Goal: Information Seeking & Learning: Compare options

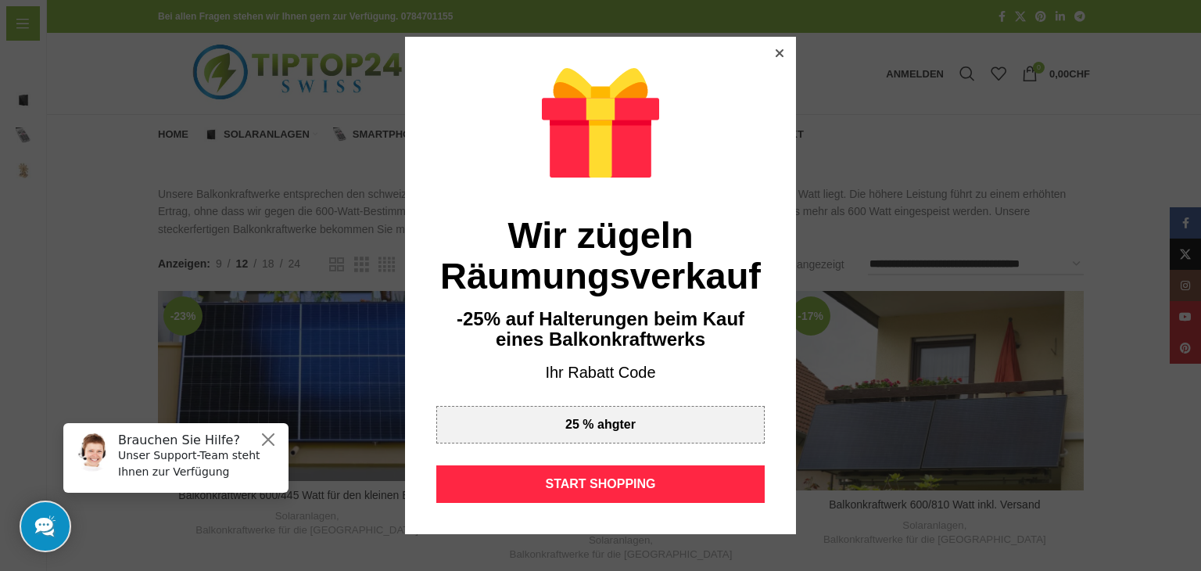
click at [776, 54] on icon at bounding box center [780, 53] width 8 height 8
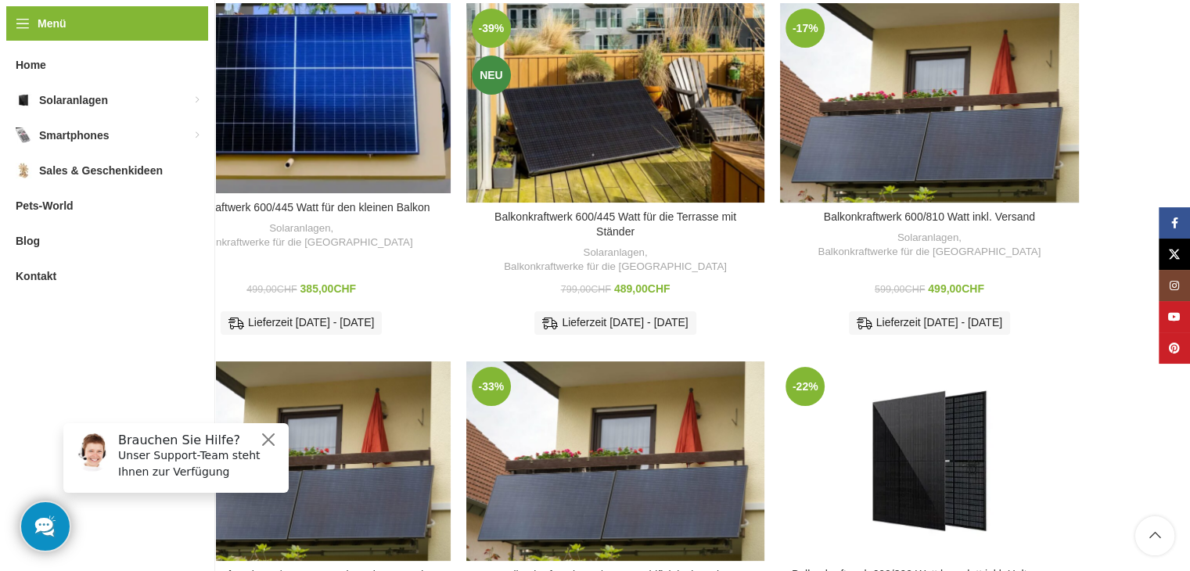
scroll to position [313, 0]
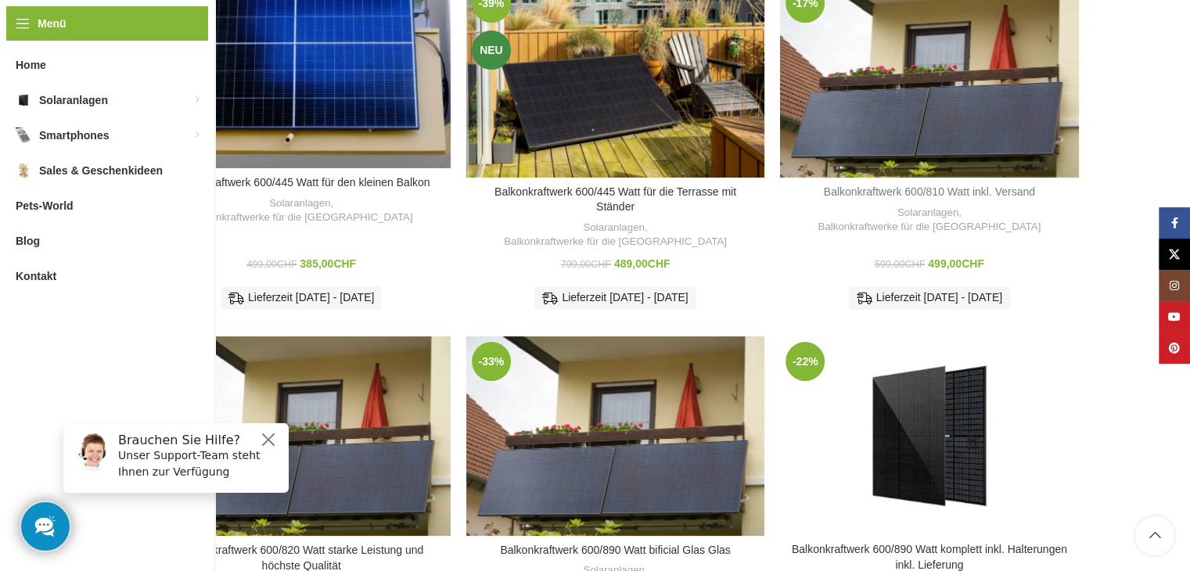
click at [932, 188] on link "Balkonkraftwerk 600/810 Watt inkl. Versand" at bounding box center [929, 191] width 211 height 13
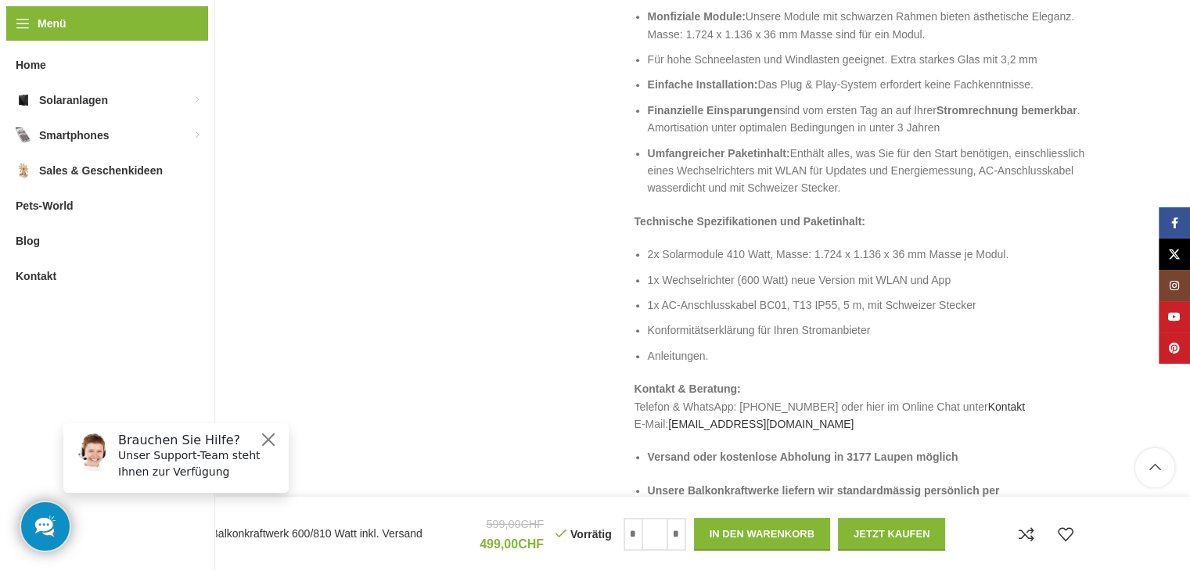
scroll to position [1408, 0]
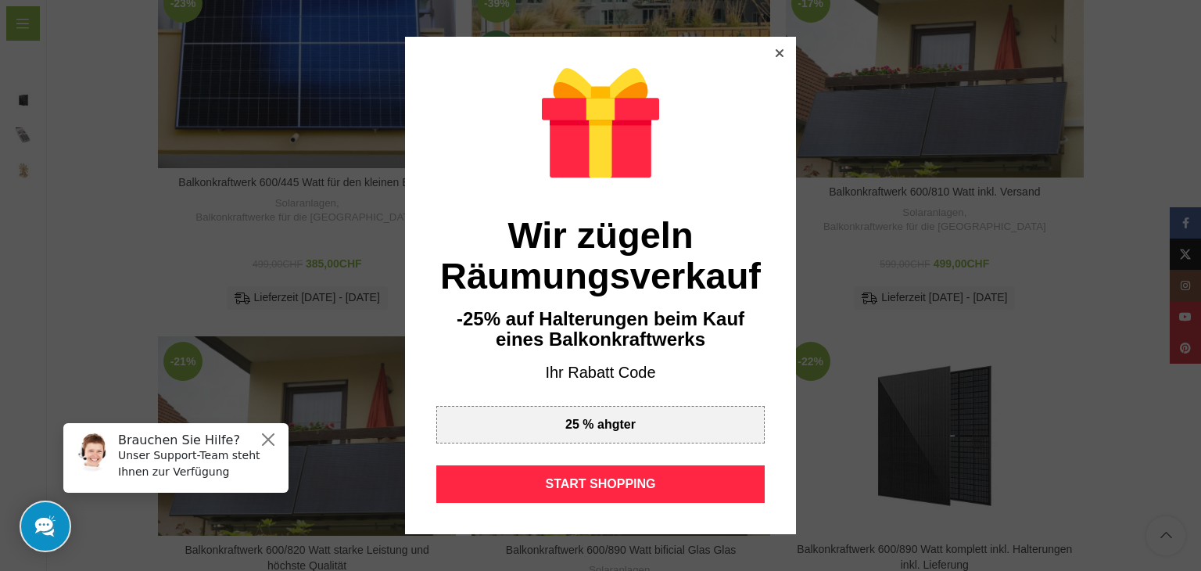
click at [776, 53] on icon at bounding box center [780, 53] width 8 height 8
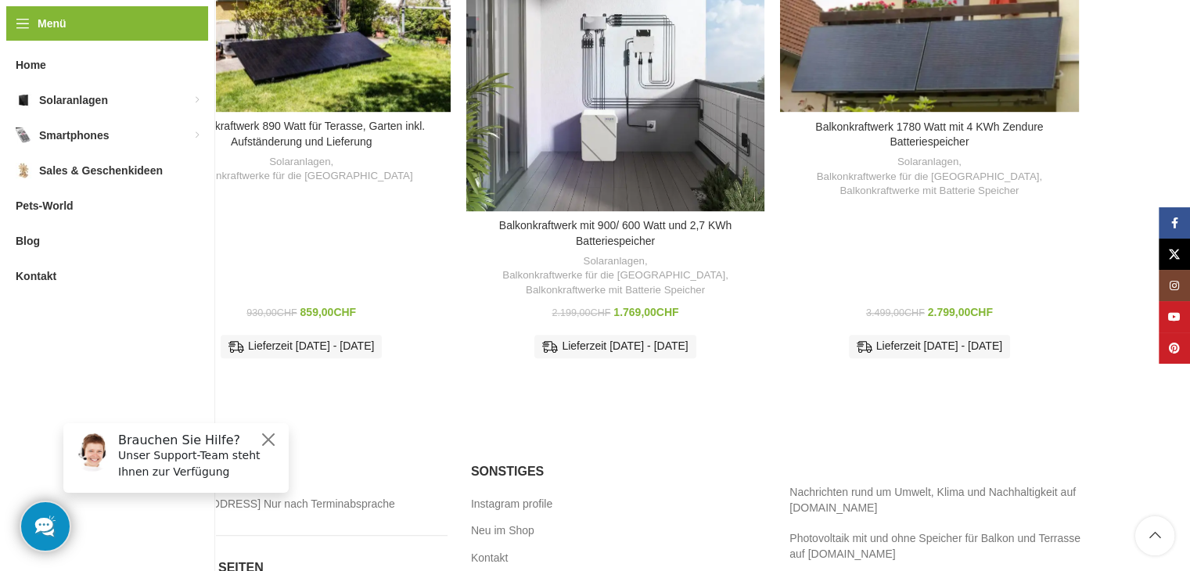
scroll to position [1017, 0]
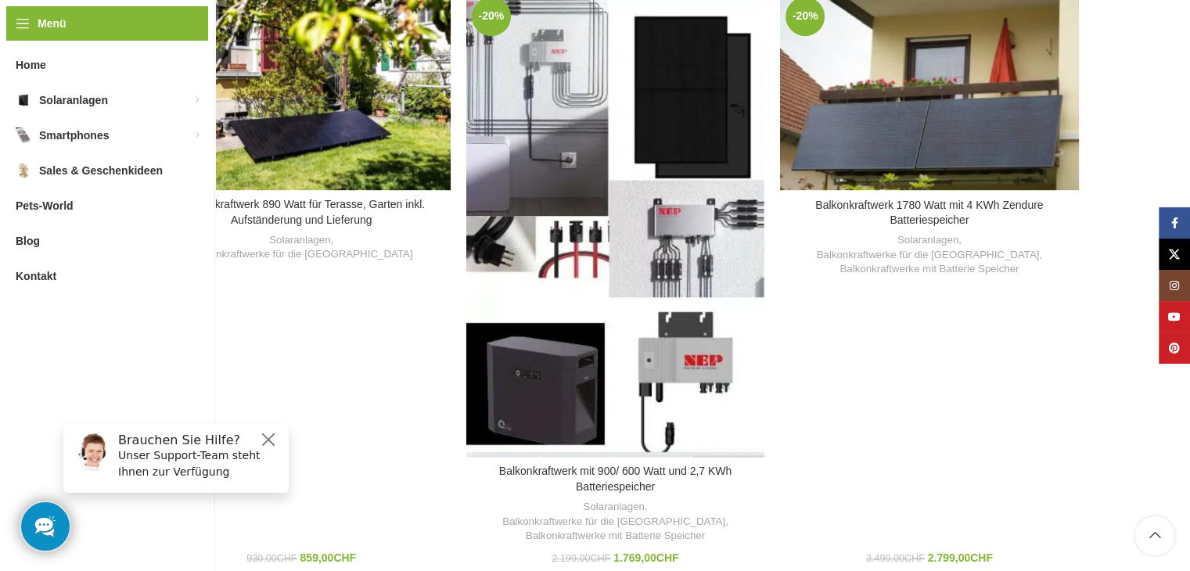
click at [691, 160] on div "Balkonkraftwerk mit 900/ 600 Watt und 2,7 KWh Batteriespeicher" at bounding box center [727, 224] width 74 height 466
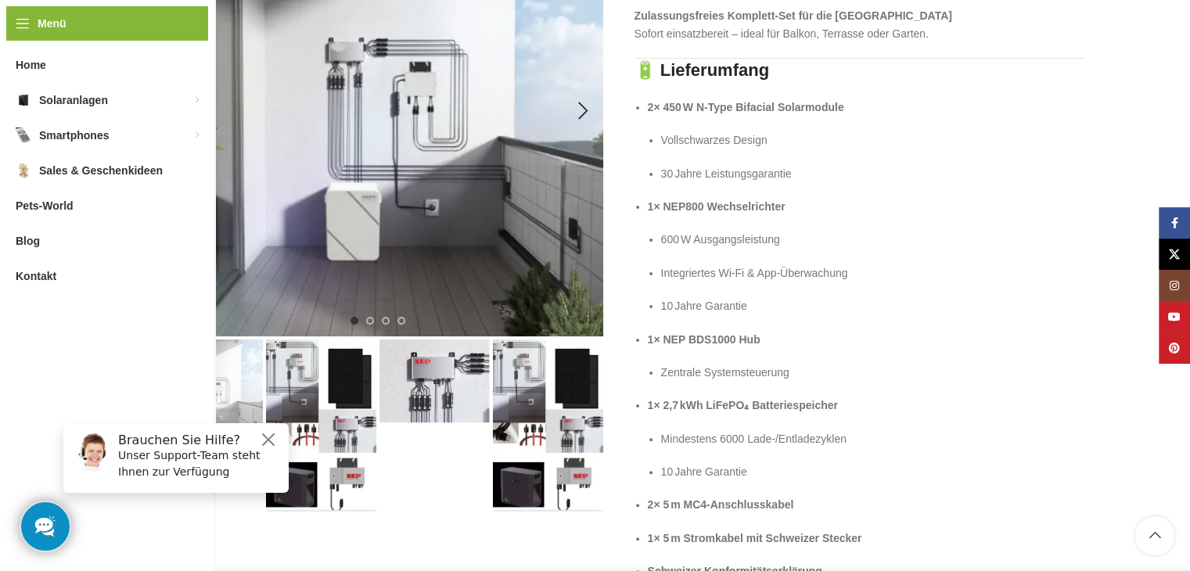
scroll to position [391, 0]
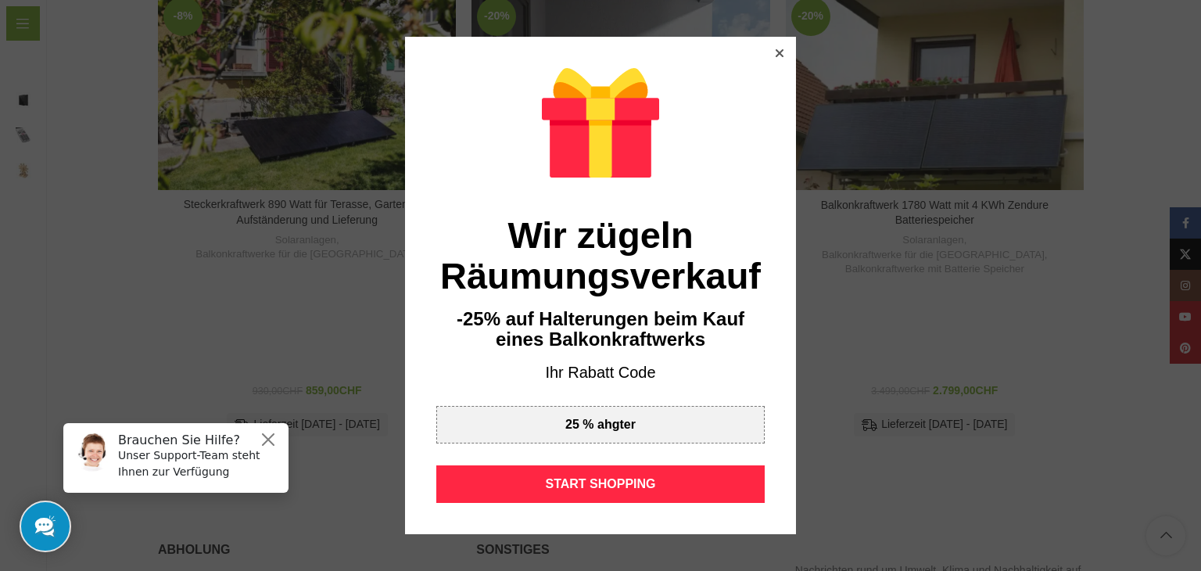
click at [784, 48] on div "Wir zügeln Räumungsverkauf -25% auf Halterungen beim Kauf eines Balkonkraftwerk…" at bounding box center [600, 285] width 391 height 497
click at [776, 52] on icon at bounding box center [780, 53] width 8 height 8
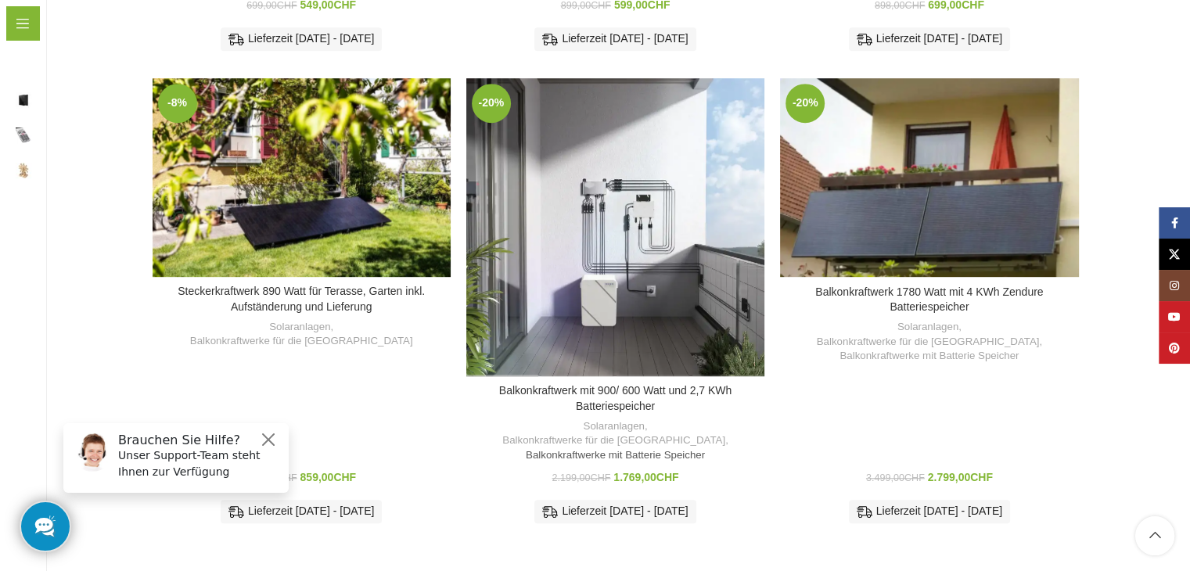
scroll to position [904, 0]
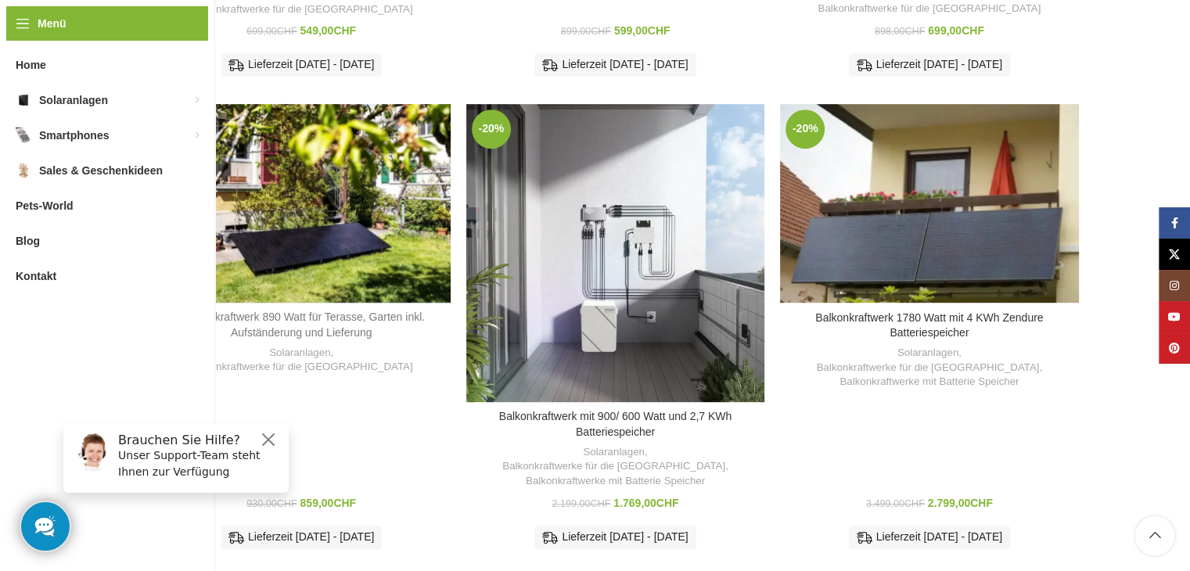
click at [325, 311] on link "Steckerkraftwerk 890 Watt für Terasse, Garten inkl. Aufständerung und Lieferung" at bounding box center [301, 325] width 247 height 28
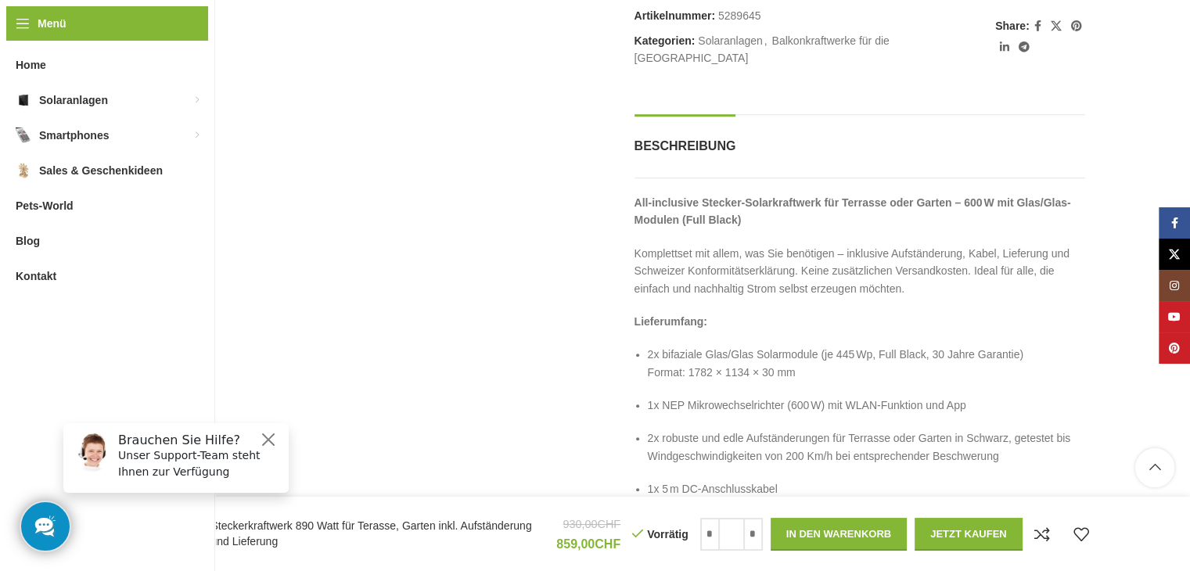
scroll to position [1173, 0]
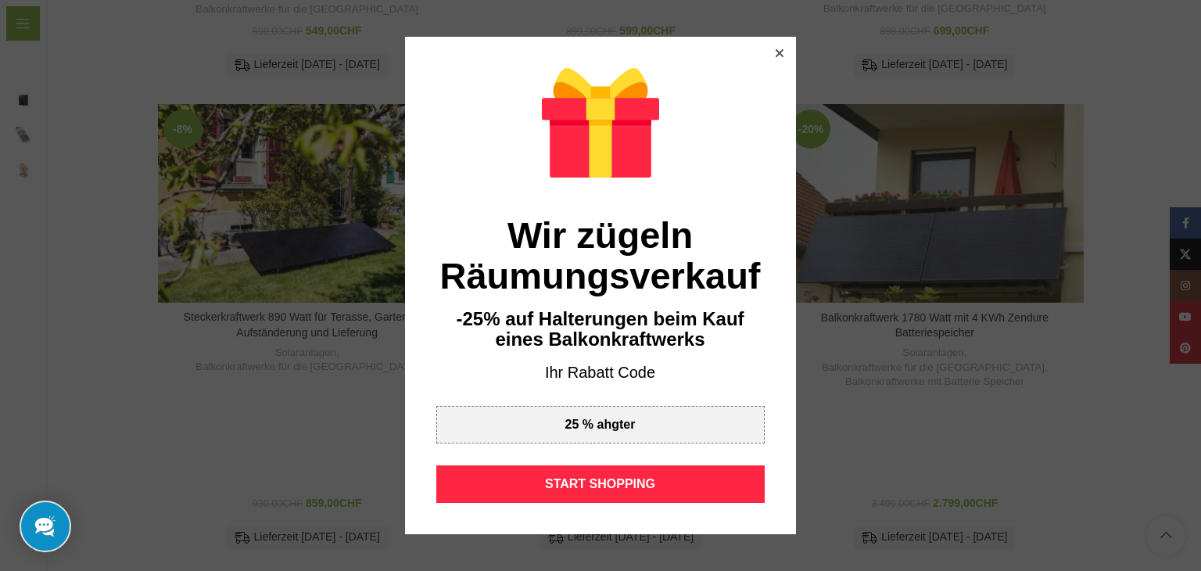
click at [776, 48] on div at bounding box center [780, 53] width 14 height 14
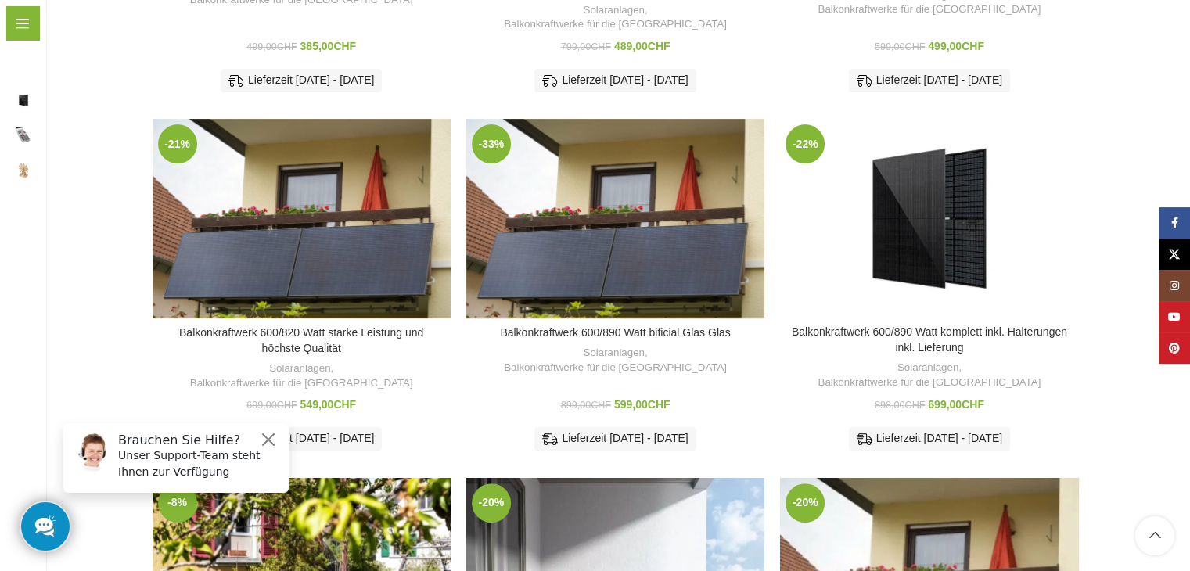
scroll to position [513, 0]
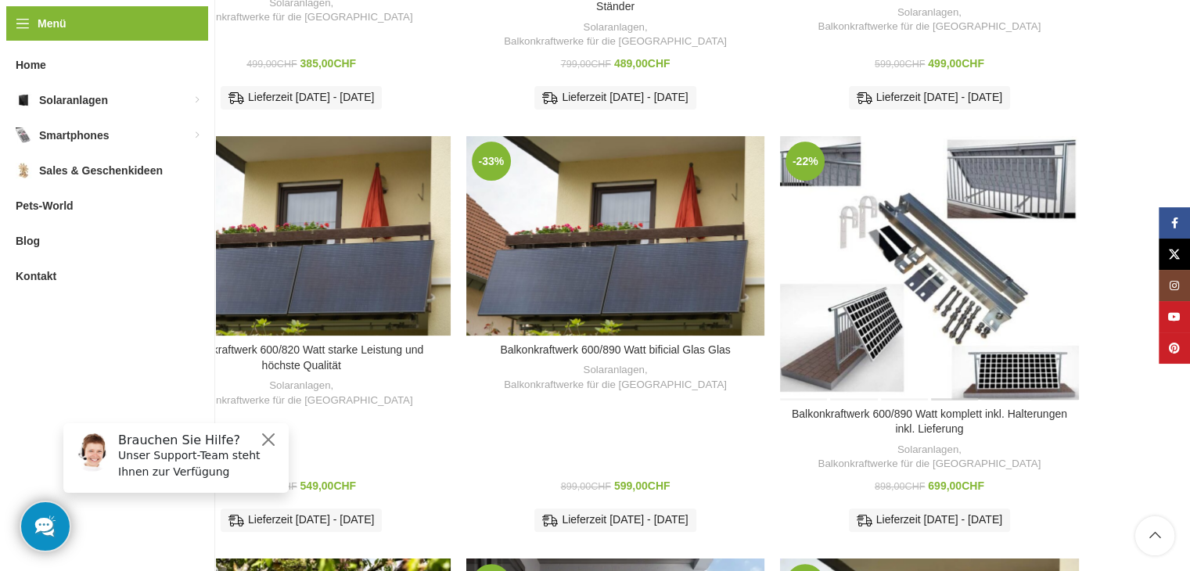
click at [973, 214] on div "Balkonkraftwerk 600/890 Watt komplett inkl. Halterungen inkl. Lieferung" at bounding box center [954, 267] width 50 height 263
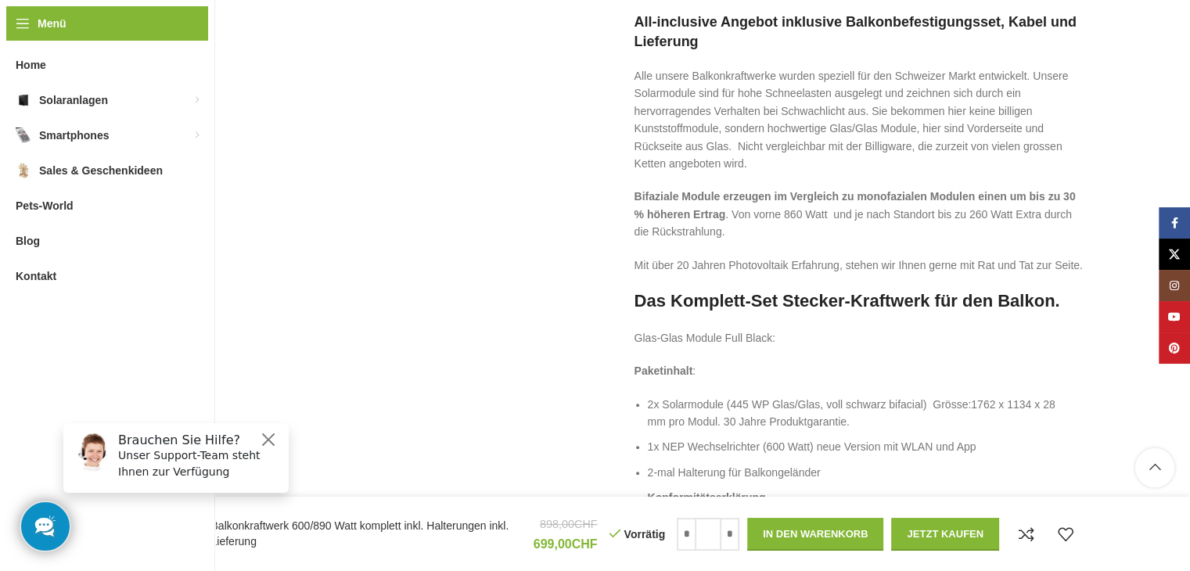
scroll to position [1564, 0]
